Goal: Check status

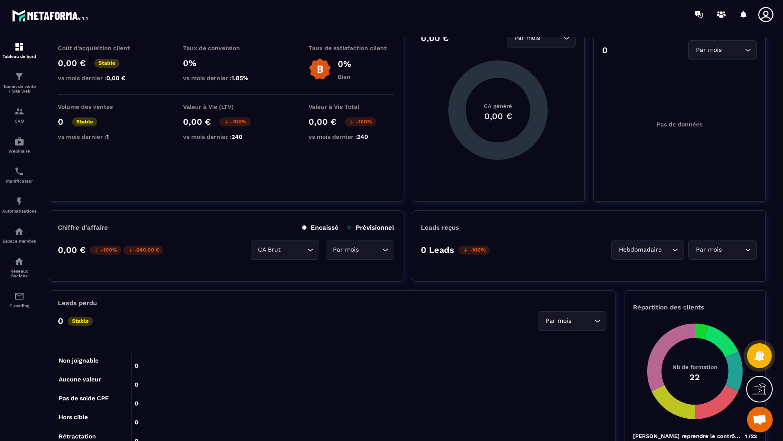
scroll to position [129, 0]
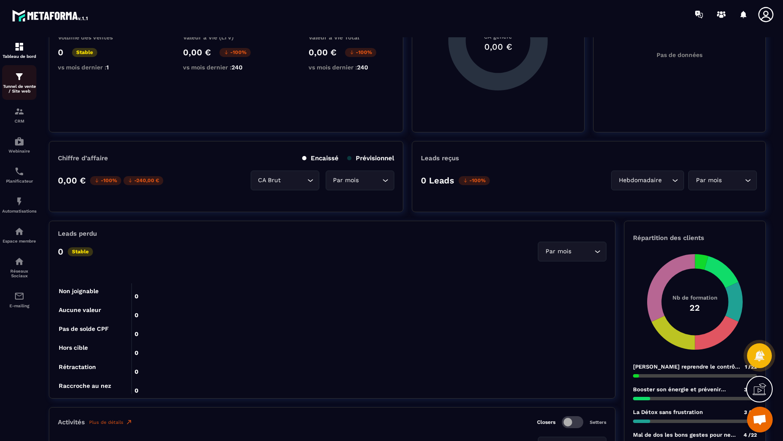
click at [25, 81] on div "Tunnel de vente / Site web" at bounding box center [19, 83] width 34 height 22
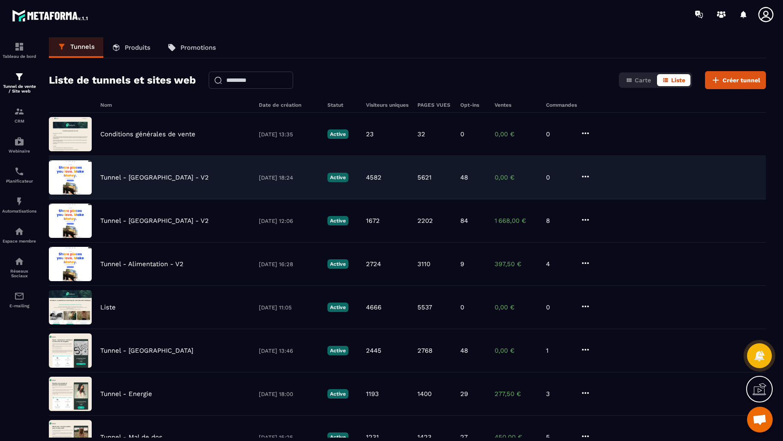
click at [159, 181] on p "Tunnel - [GEOGRAPHIC_DATA] - V2" at bounding box center [154, 178] width 108 height 8
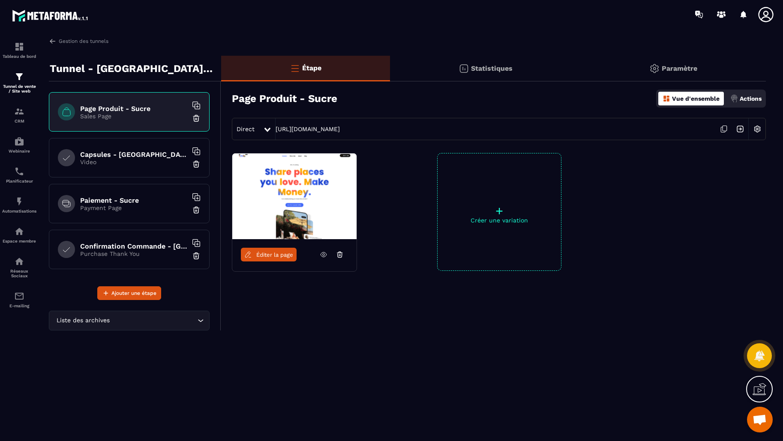
click at [581, 72] on div "Statistiques" at bounding box center [673, 69] width 185 height 26
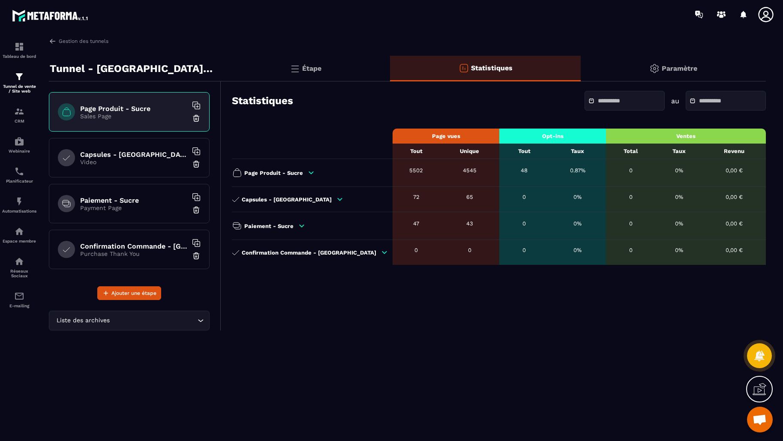
click at [301, 197] on div "Capsules - [GEOGRAPHIC_DATA]" at bounding box center [310, 199] width 156 height 8
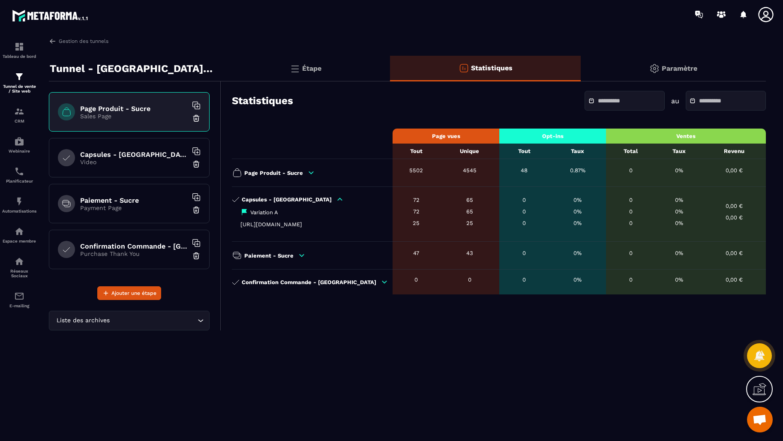
click at [301, 197] on div "Capsules - [GEOGRAPHIC_DATA]" at bounding box center [310, 199] width 156 height 8
